Goal: Obtain resource: Download file/media

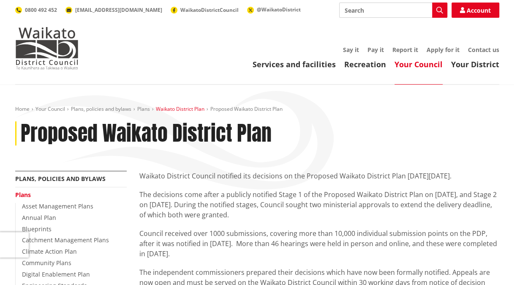
click at [178, 111] on link "Waikato District Plan" at bounding box center [180, 108] width 49 height 7
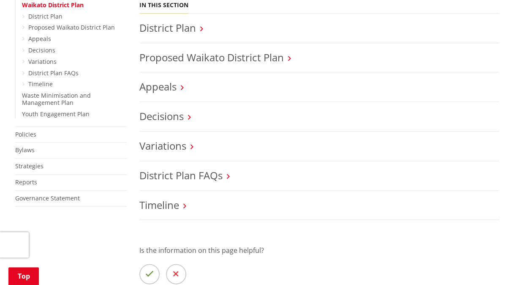
scroll to position [380, 0]
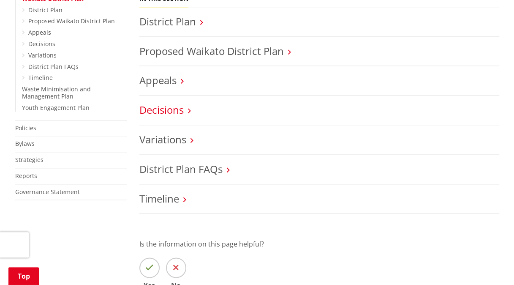
click at [172, 110] on link "Decisions" at bounding box center [161, 110] width 44 height 14
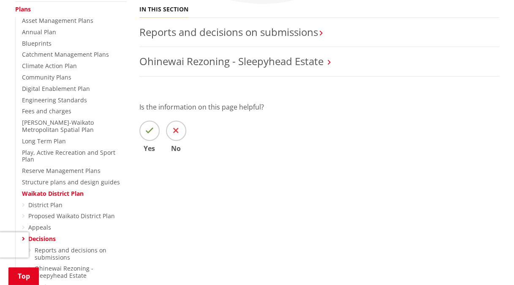
scroll to position [211, 0]
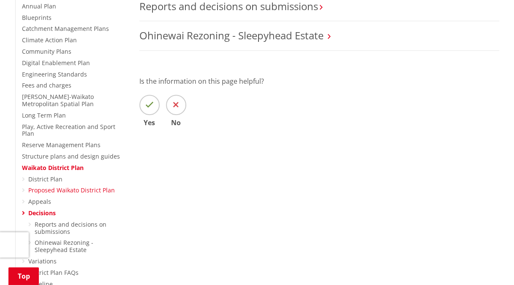
click at [101, 186] on link "Proposed Waikato District Plan" at bounding box center [71, 190] width 87 height 8
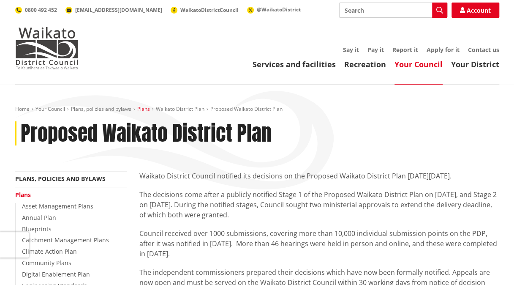
click at [141, 106] on link "Plans" at bounding box center [143, 108] width 13 height 7
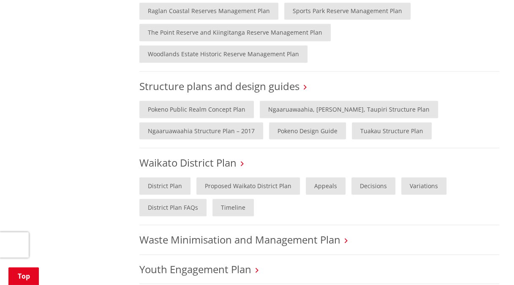
scroll to position [761, 0]
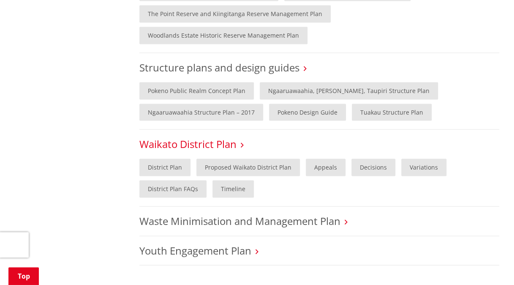
click at [194, 137] on link "Waikato District Plan" at bounding box center [187, 144] width 97 height 14
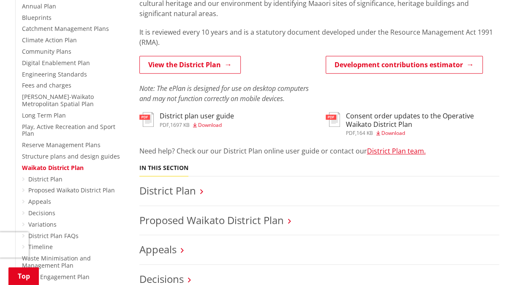
scroll to position [254, 0]
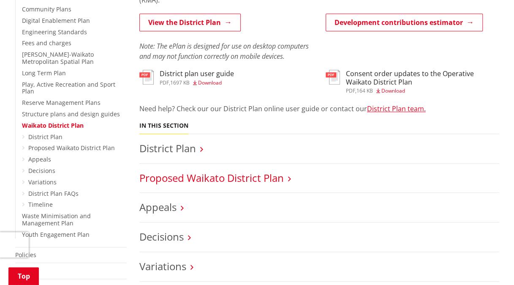
click at [281, 178] on link "Proposed Waikato District Plan" at bounding box center [211, 178] width 145 height 14
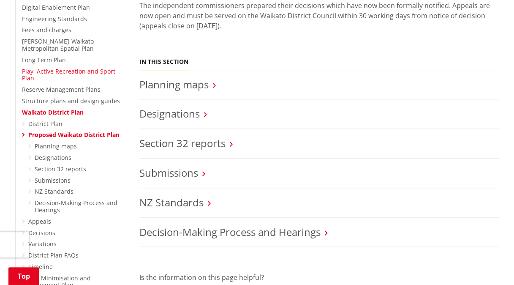
scroll to position [296, 0]
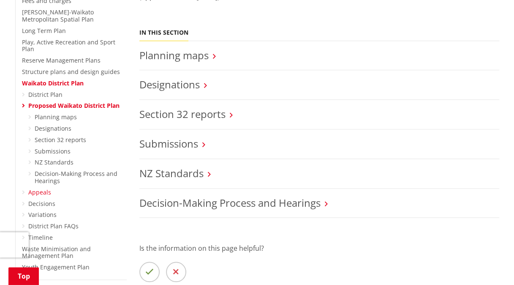
click at [42, 188] on link "Appeals" at bounding box center [39, 192] width 23 height 8
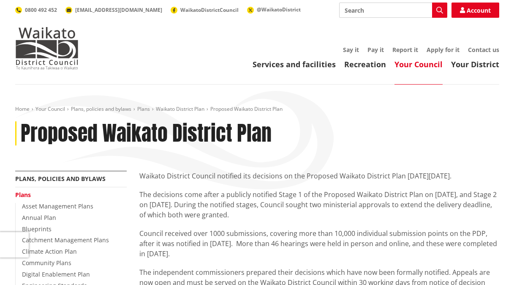
scroll to position [296, 0]
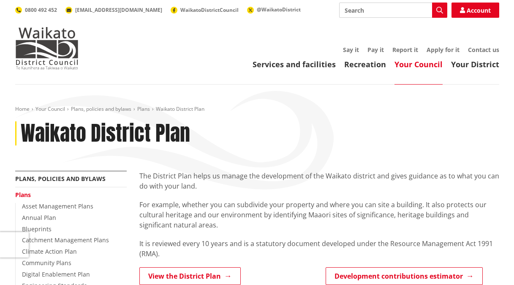
scroll to position [254, 0]
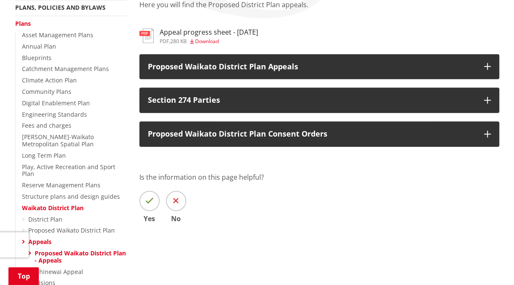
scroll to position [127, 0]
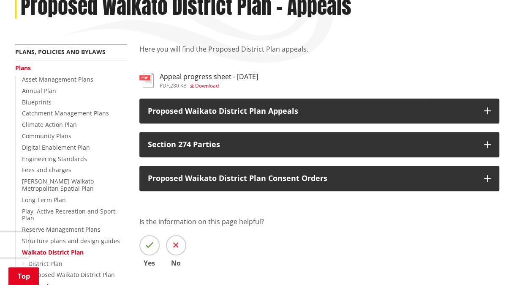
click at [202, 82] on span "Download" at bounding box center [207, 85] width 24 height 7
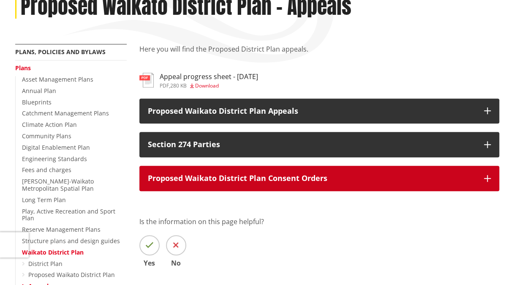
scroll to position [127, 0]
click at [487, 177] on icon "button" at bounding box center [487, 178] width 7 height 7
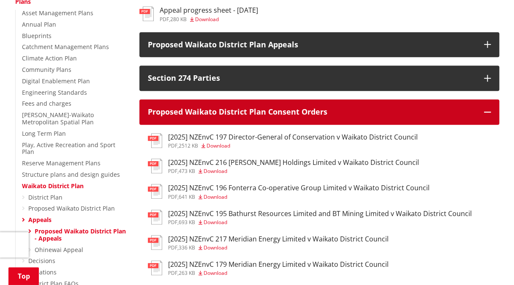
scroll to position [211, 0]
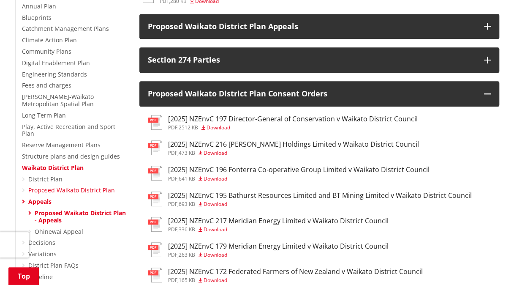
click at [53, 186] on link "Proposed Waikato District Plan" at bounding box center [71, 190] width 87 height 8
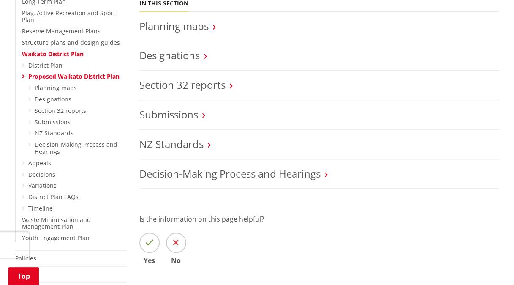
scroll to position [338, 0]
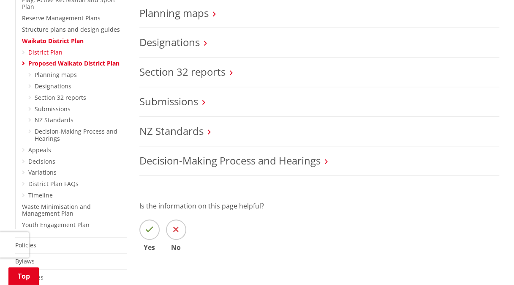
click at [51, 48] on link "District Plan" at bounding box center [45, 52] width 34 height 8
